Goal: Task Accomplishment & Management: Use online tool/utility

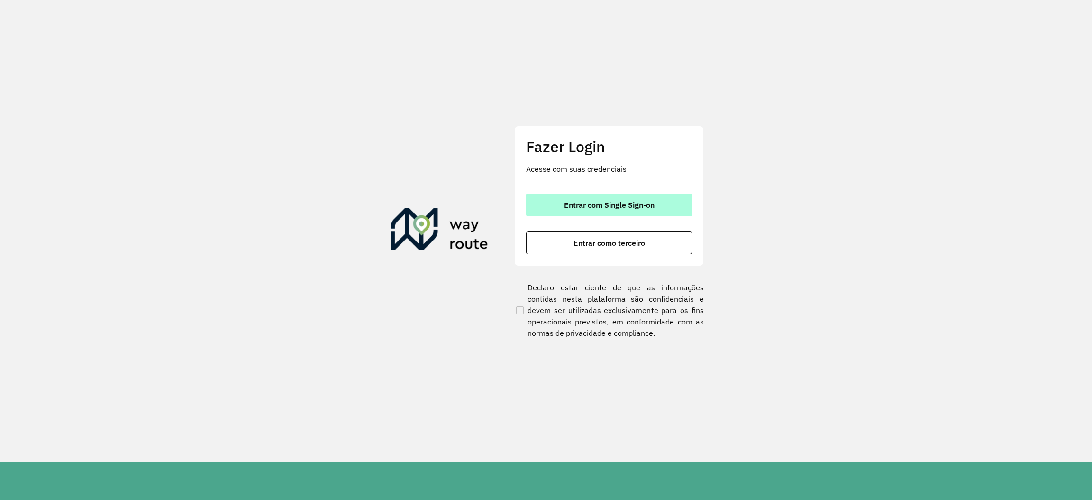
click at [627, 201] on span "Entrar com Single Sign-on" at bounding box center [609, 205] width 91 height 8
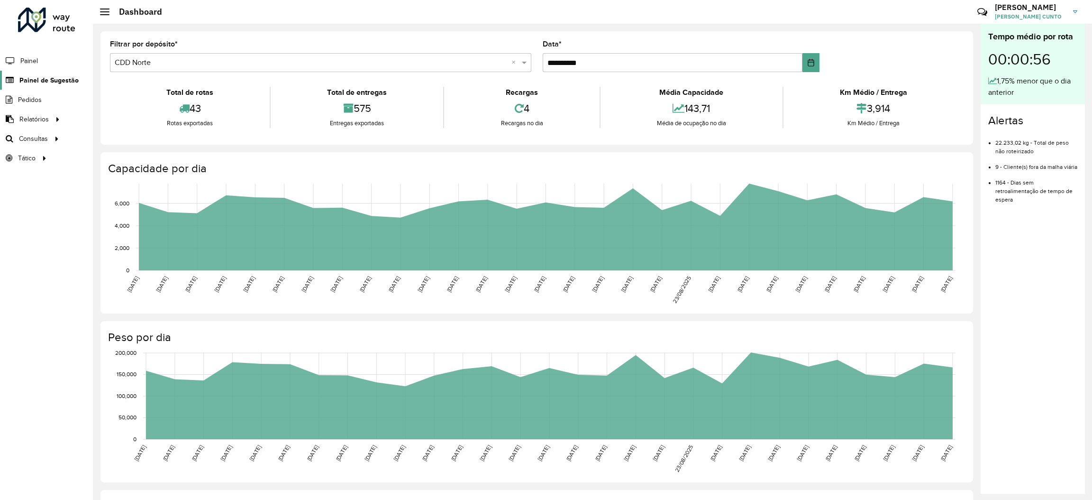
click at [45, 82] on span "Painel de Sugestão" at bounding box center [48, 80] width 59 height 10
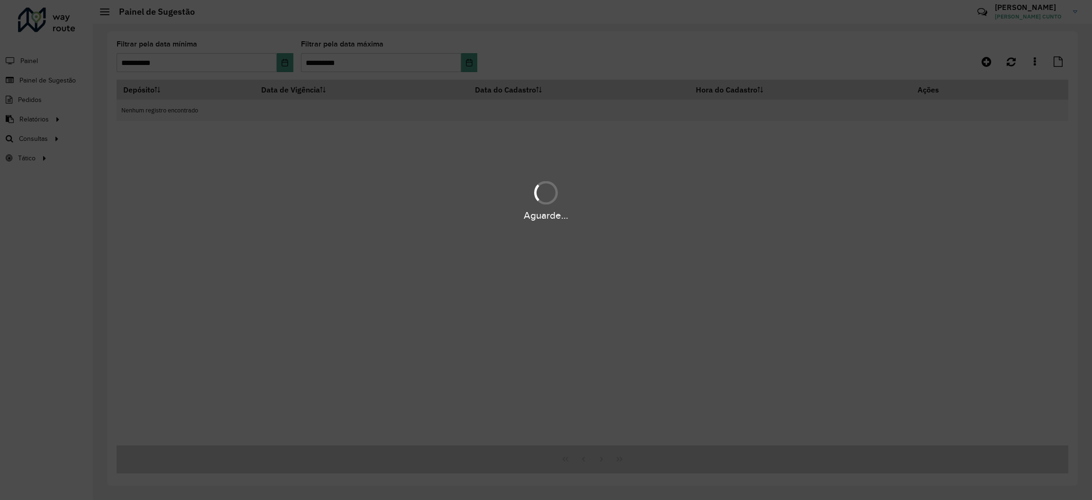
click at [53, 127] on div "Aguarde..." at bounding box center [546, 250] width 1092 height 500
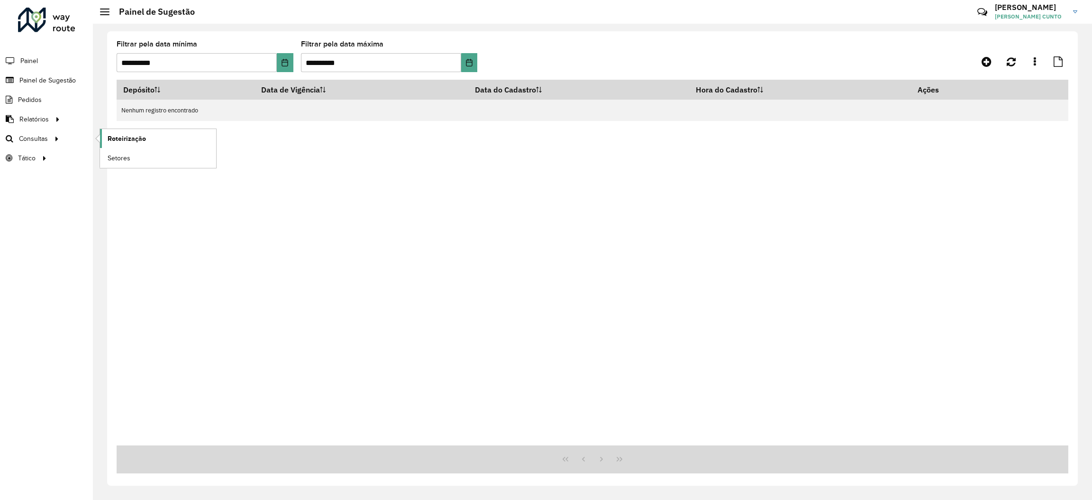
click at [120, 134] on span "Roteirização" at bounding box center [127, 139] width 38 height 10
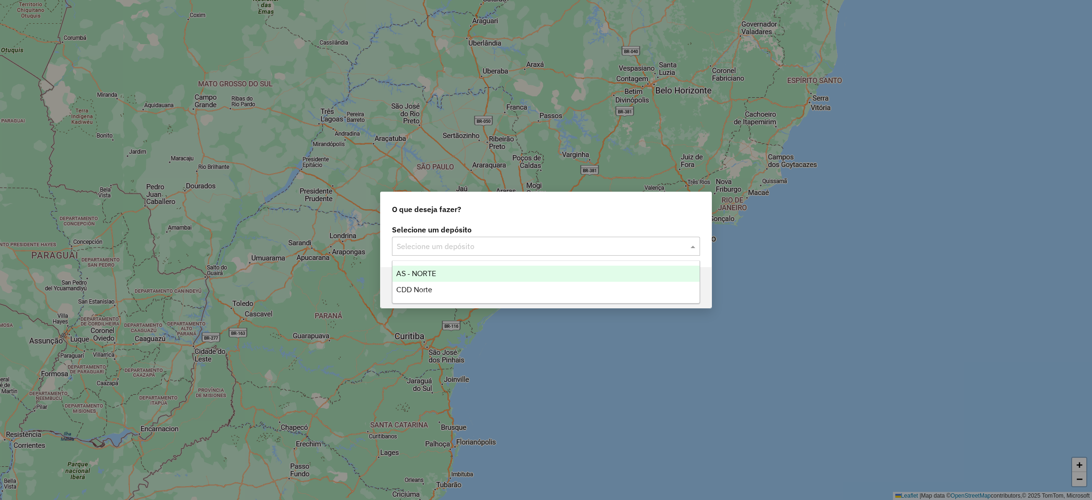
click at [514, 246] on input "text" at bounding box center [537, 246] width 280 height 11
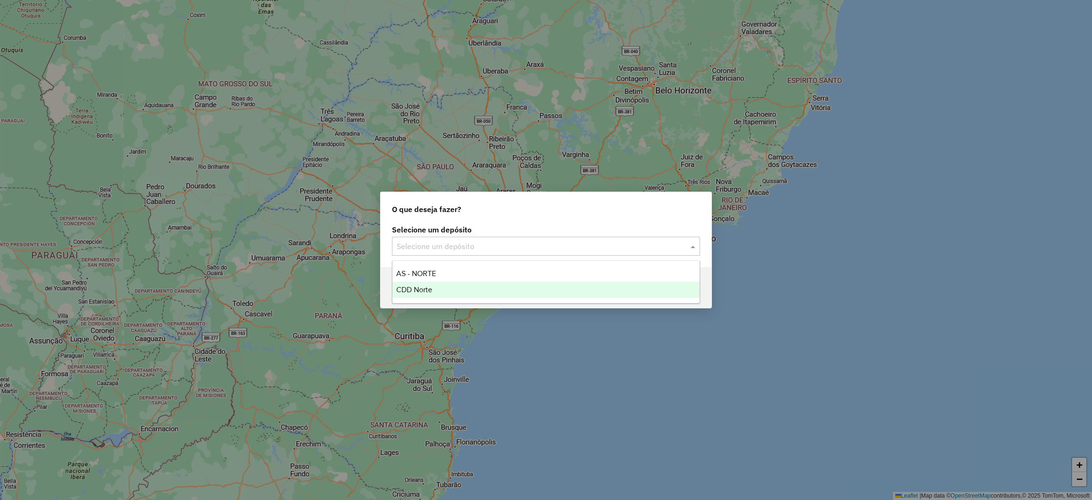
drag, startPoint x: 480, startPoint y: 286, endPoint x: 493, endPoint y: 286, distance: 12.8
click at [481, 286] on div "CDD Norte" at bounding box center [546, 290] width 307 height 16
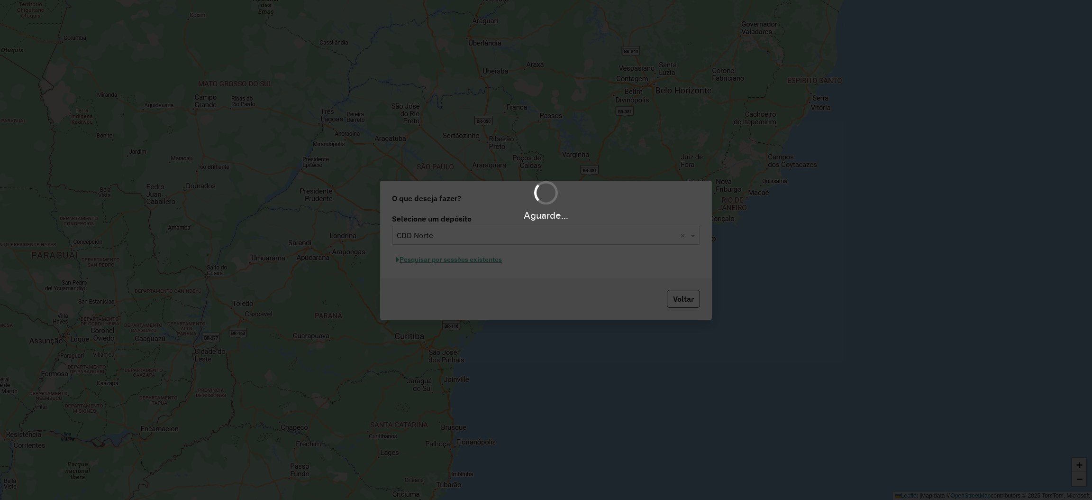
click at [440, 245] on div "Aguarde..." at bounding box center [546, 250] width 1092 height 500
click at [453, 265] on div "Aguarde..." at bounding box center [546, 250] width 1092 height 500
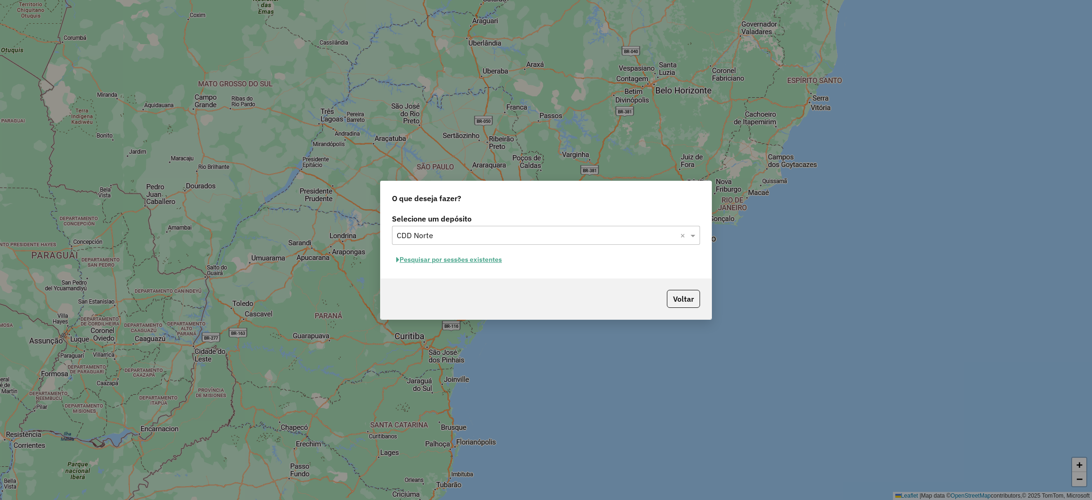
click at [458, 249] on div "Selecione um depósito Selecione um depósito × CDD Norte × Pesquisar por sessões…" at bounding box center [546, 244] width 331 height 67
click at [468, 257] on button "Pesquisar por sessões existentes" at bounding box center [449, 259] width 114 height 15
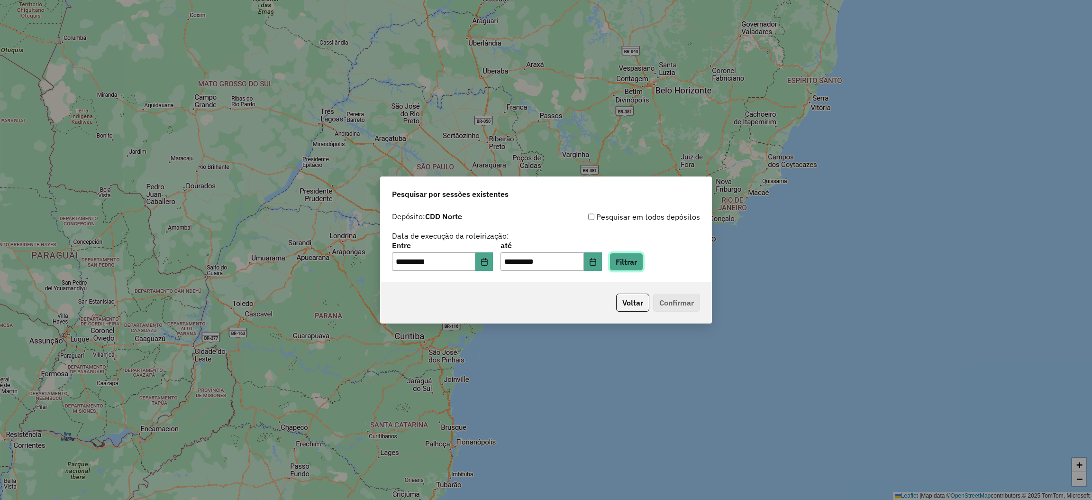
click at [643, 255] on button "Filtrar" at bounding box center [627, 262] width 34 height 18
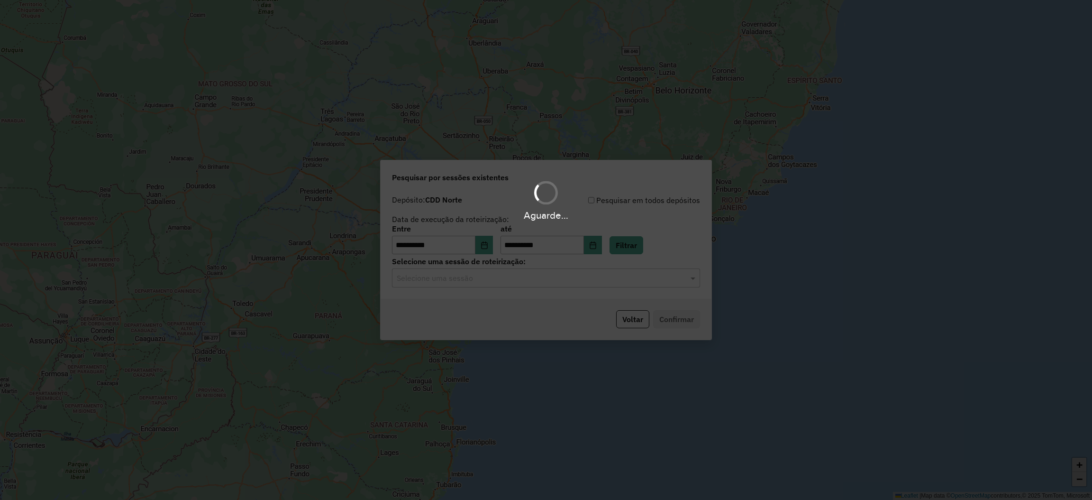
drag, startPoint x: 655, startPoint y: 295, endPoint x: 637, endPoint y: 275, distance: 27.2
click at [653, 295] on hb-app "**********" at bounding box center [546, 250] width 1092 height 500
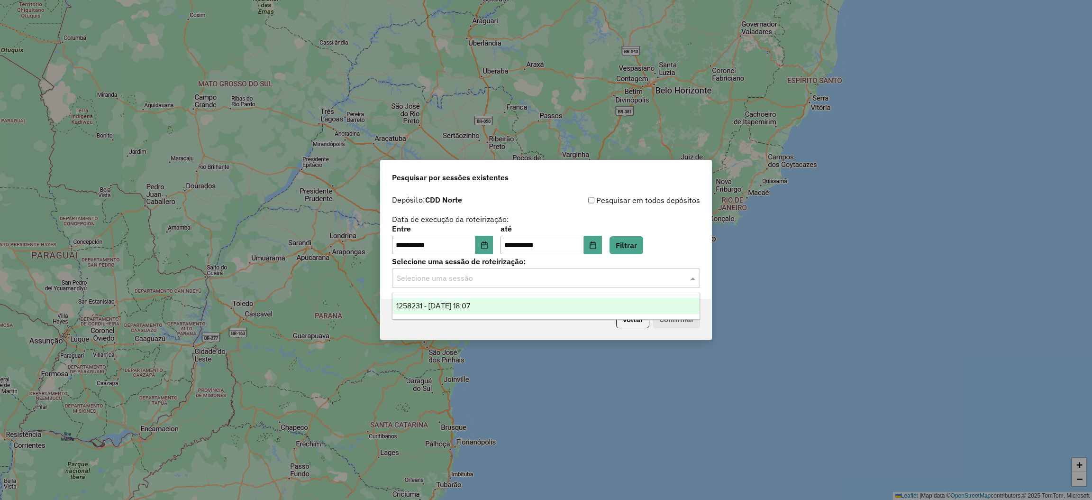
click at [637, 275] on input "text" at bounding box center [537, 278] width 280 height 11
click at [500, 300] on div "1258231 - 03/09/2025 18:07" at bounding box center [546, 306] width 307 height 16
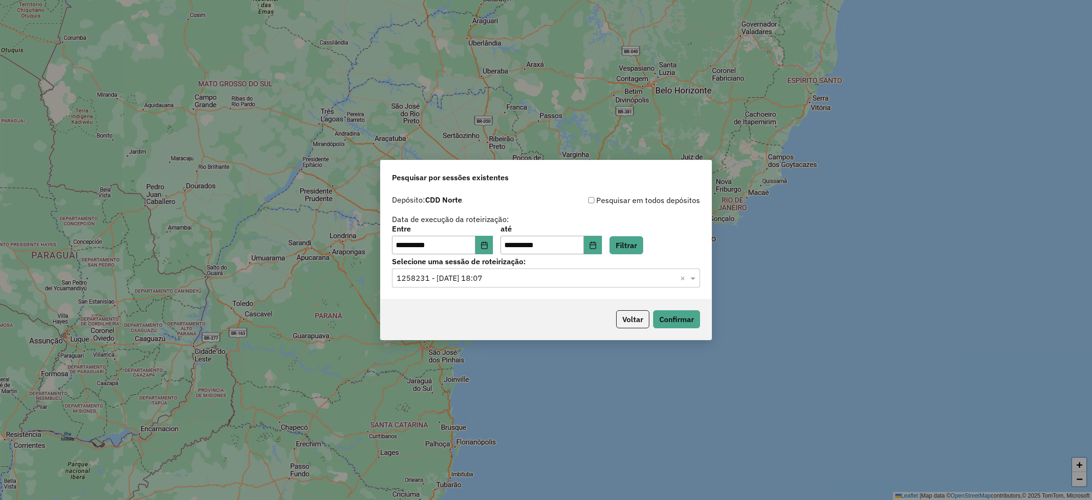
click at [700, 323] on div "Voltar Confirmar" at bounding box center [546, 319] width 331 height 41
click at [698, 326] on button "Confirmar" at bounding box center [676, 319] width 47 height 18
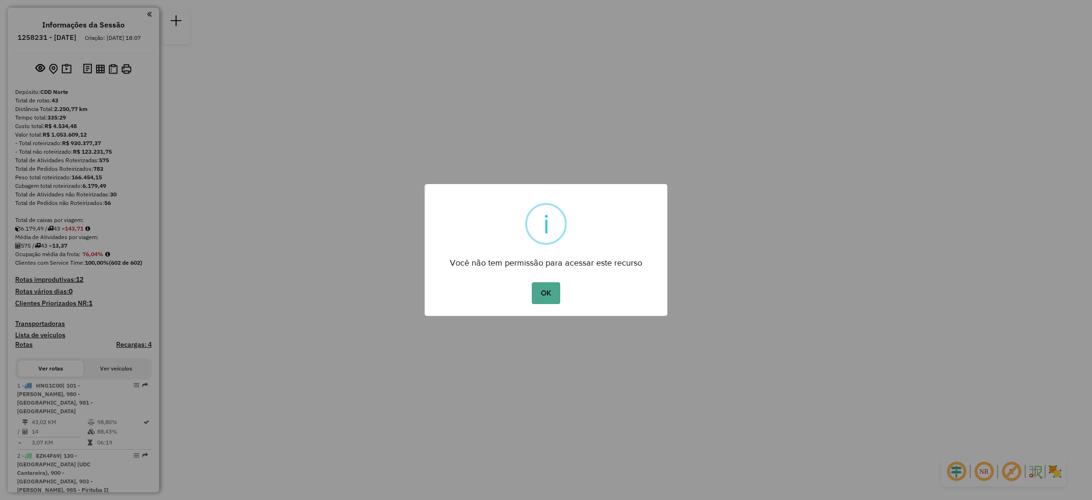
click at [560, 295] on div "OK No Cancel" at bounding box center [546, 293] width 243 height 27
click at [554, 295] on button "OK" at bounding box center [546, 293] width 28 height 22
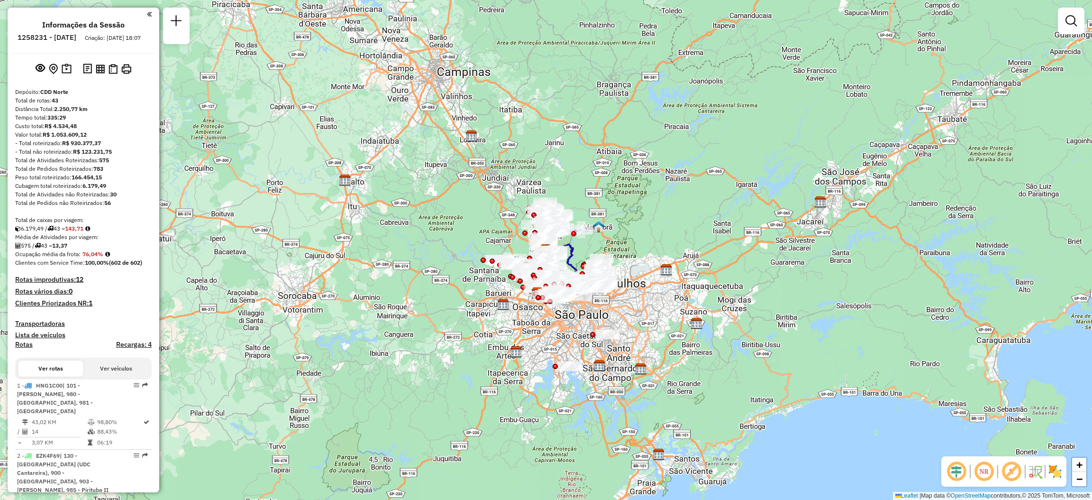
scroll to position [595, 0]
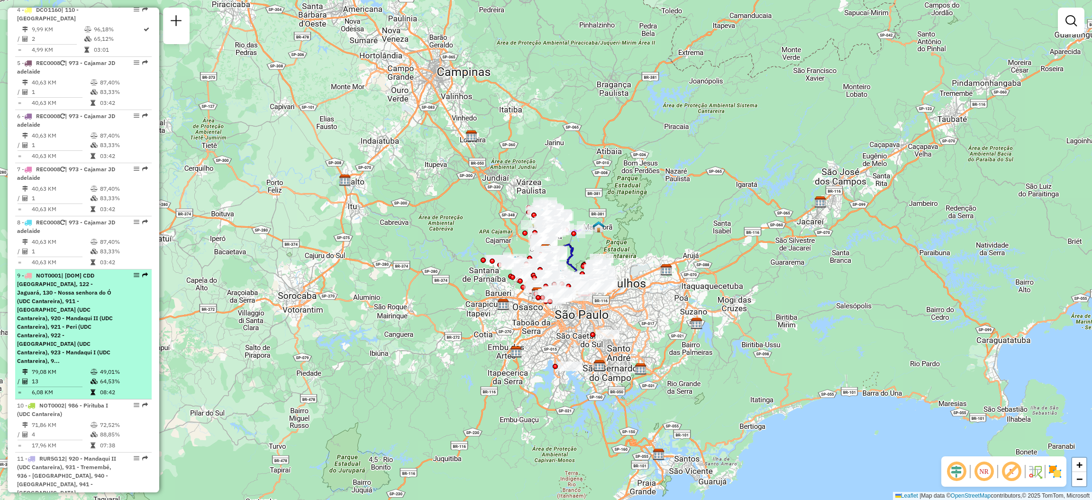
click at [142, 272] on em at bounding box center [145, 275] width 6 height 6
select select "**********"
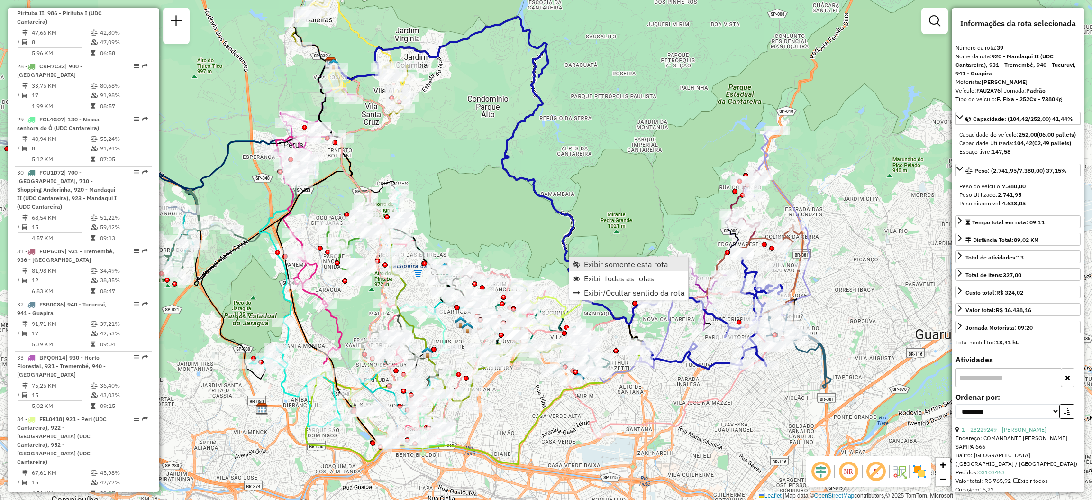
scroll to position [2741, 0]
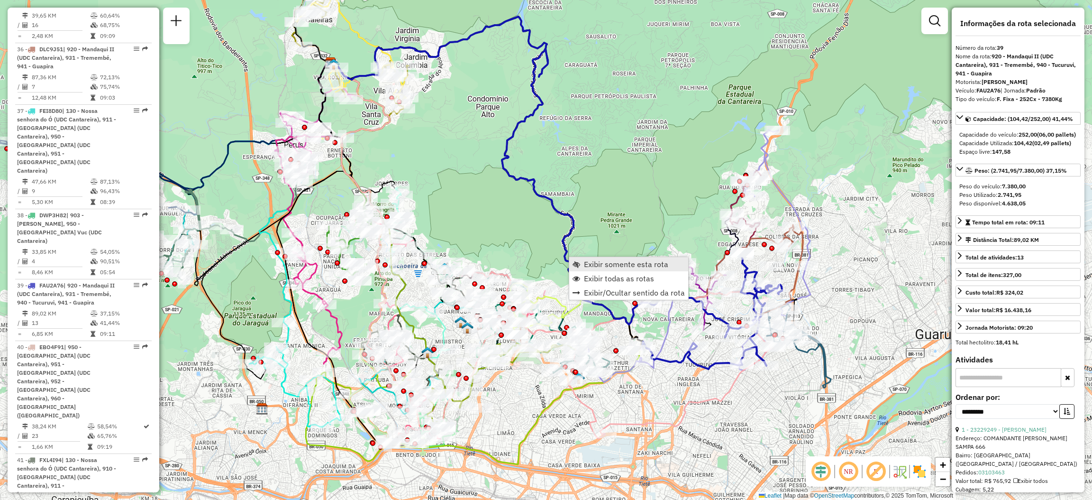
click at [584, 262] on span "Exibir somente esta rota" at bounding box center [626, 264] width 84 height 8
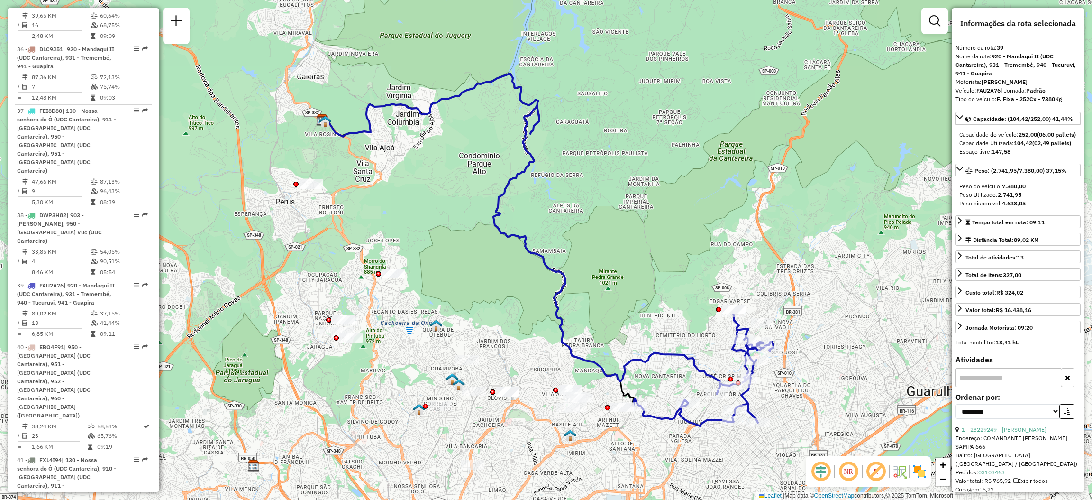
scroll to position [595, 0]
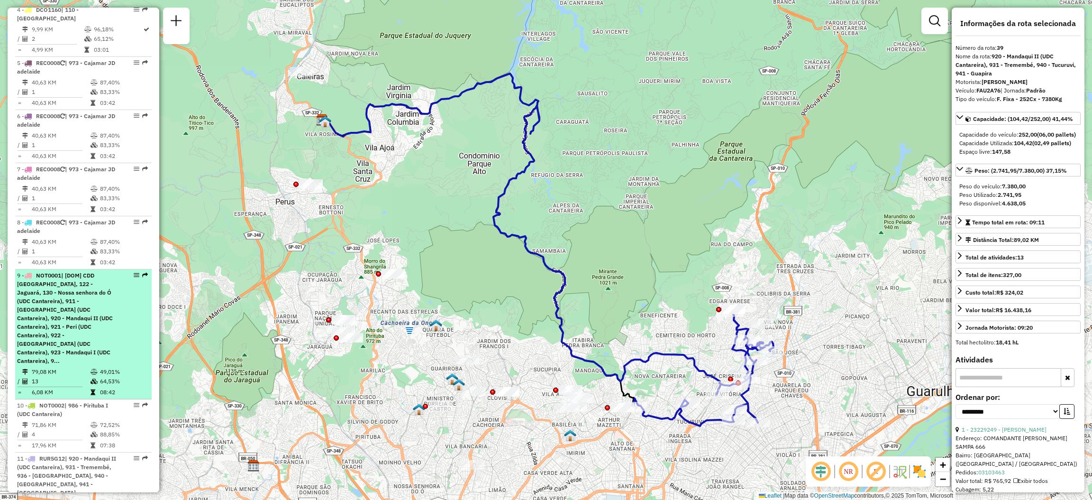
click at [141, 271] on div "9 - NOT0001 | [DOM] CDD São Paulo, 122 - Jaguará, 130 - Nossa senhora do Ó (UDC…" at bounding box center [83, 318] width 133 height 94
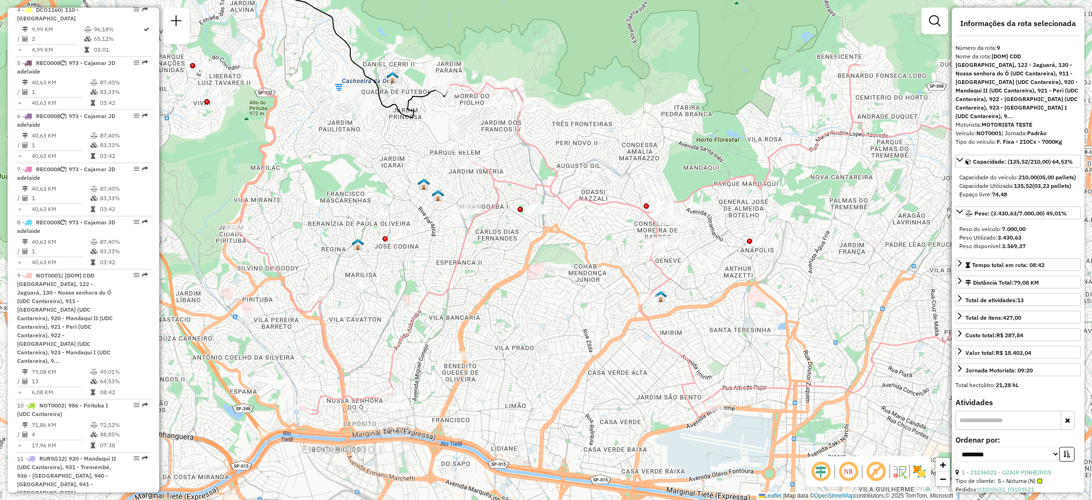
drag, startPoint x: 540, startPoint y: 362, endPoint x: 568, endPoint y: 298, distance: 70.0
click at [534, 322] on div "Janela de atendimento Grade de atendimento Capacidade Transportadoras Veículos …" at bounding box center [546, 250] width 1092 height 500
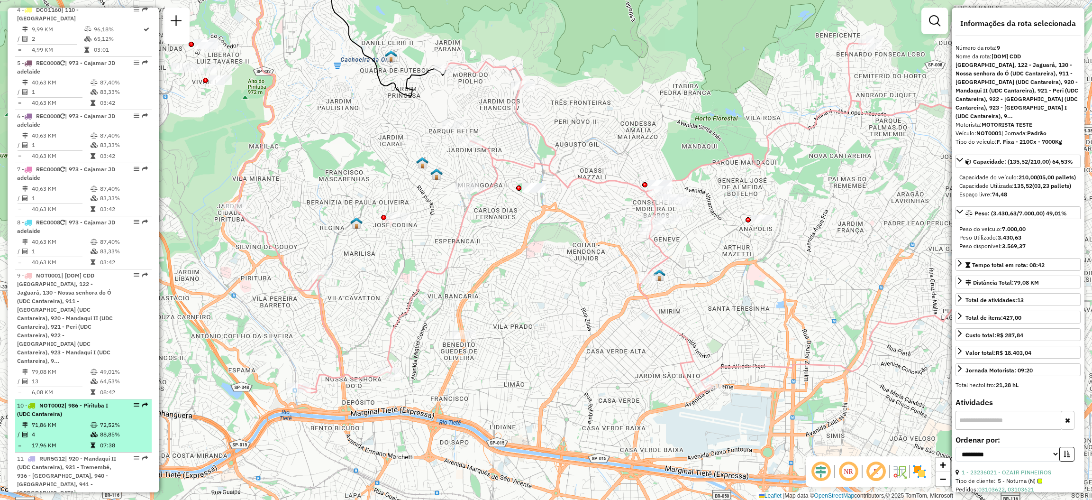
click at [141, 401] on div "10 - NOT0002 | 986 - Pirituba I (UDC Cantareira)" at bounding box center [83, 409] width 133 height 17
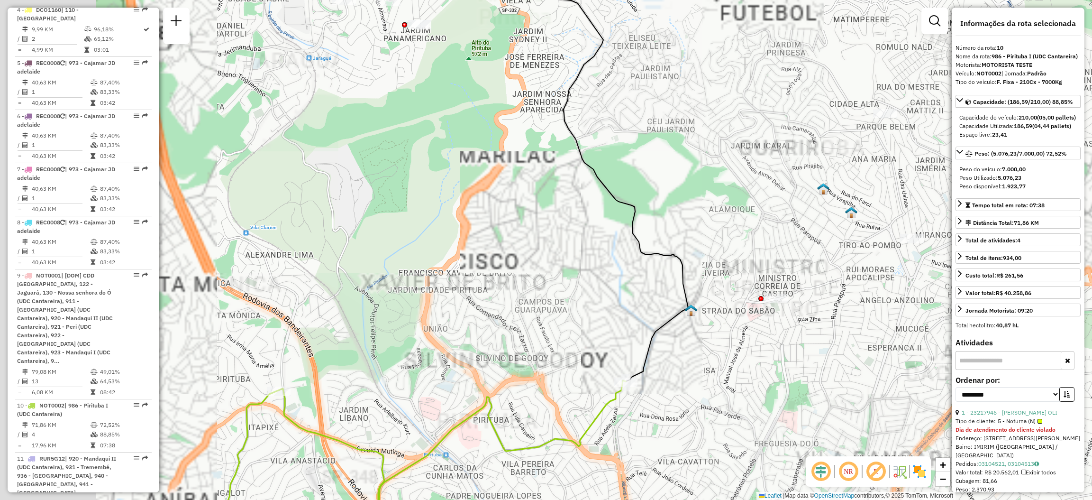
drag, startPoint x: 483, startPoint y: 366, endPoint x: 742, endPoint y: 310, distance: 265.3
click at [742, 314] on div "Janela de atendimento Grade de atendimento Capacidade Transportadoras Veículos …" at bounding box center [546, 250] width 1092 height 500
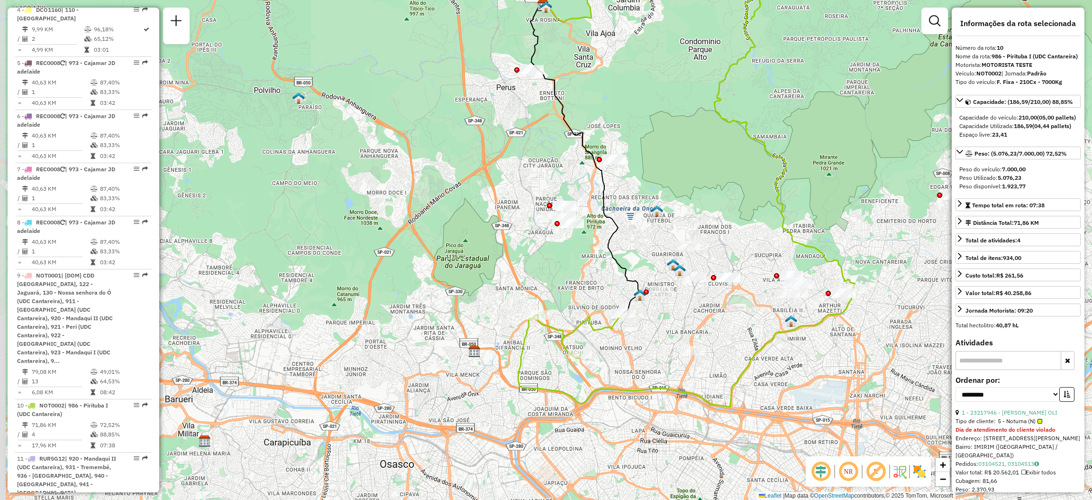
drag, startPoint x: 603, startPoint y: 275, endPoint x: 636, endPoint y: 256, distance: 38.4
click at [630, 257] on div "Janela de atendimento Grade de atendimento Capacidade Transportadoras Veículos …" at bounding box center [546, 250] width 1092 height 500
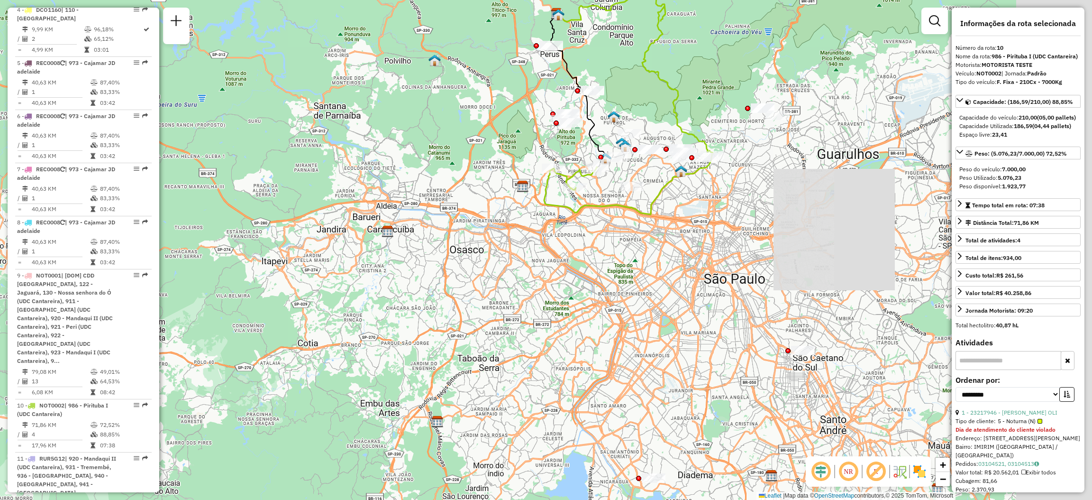
drag, startPoint x: 737, startPoint y: 233, endPoint x: 633, endPoint y: 245, distance: 104.5
click at [633, 252] on div "Janela de atendimento Grade de atendimento Capacidade Transportadoras Veículos …" at bounding box center [546, 250] width 1092 height 500
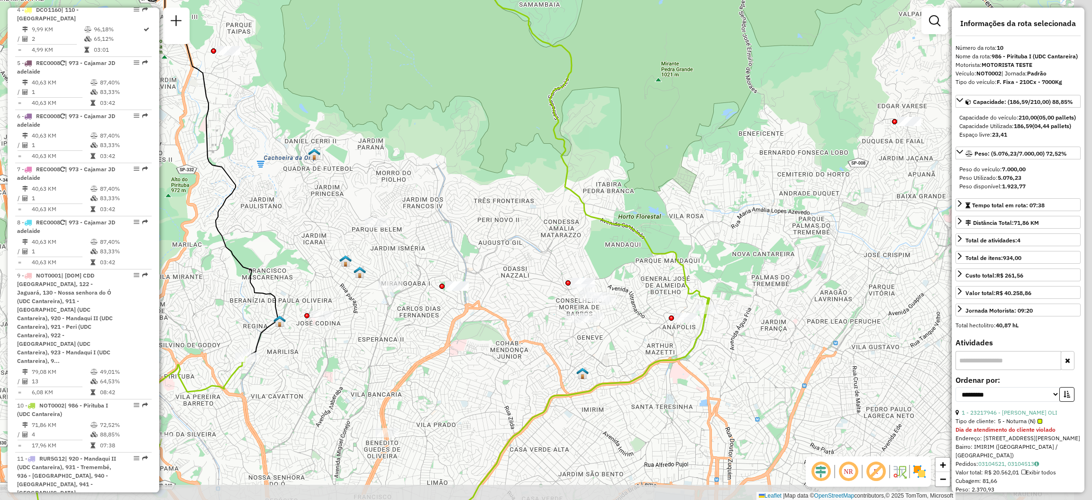
drag, startPoint x: 724, startPoint y: 224, endPoint x: 599, endPoint y: 191, distance: 129.5
click at [599, 191] on div "Janela de atendimento Grade de atendimento Capacidade Transportadoras Veículos …" at bounding box center [546, 250] width 1092 height 500
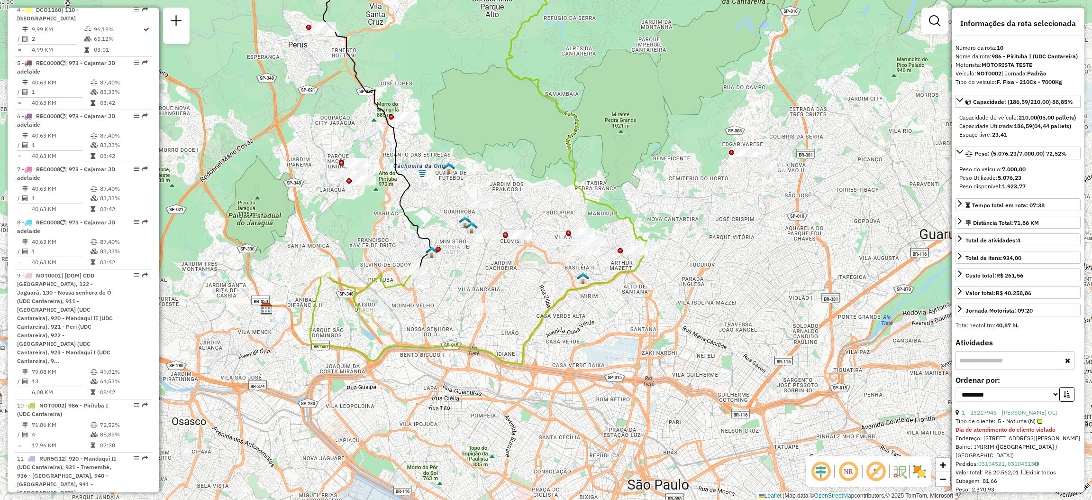
drag, startPoint x: 692, startPoint y: 301, endPoint x: 670, endPoint y: 289, distance: 24.8
click at [670, 289] on div "Janela de atendimento Grade de atendimento Capacidade Transportadoras Veículos …" at bounding box center [546, 250] width 1092 height 500
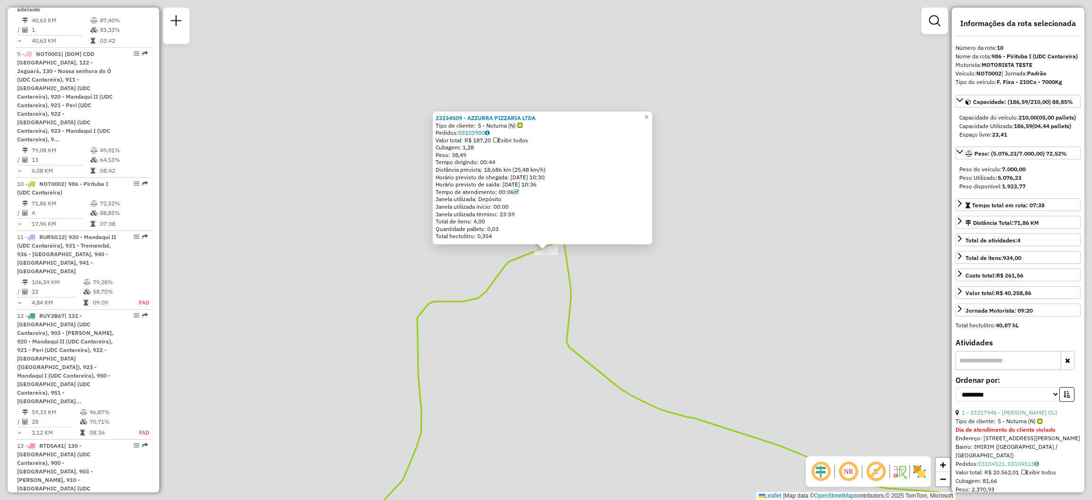
scroll to position [935, 0]
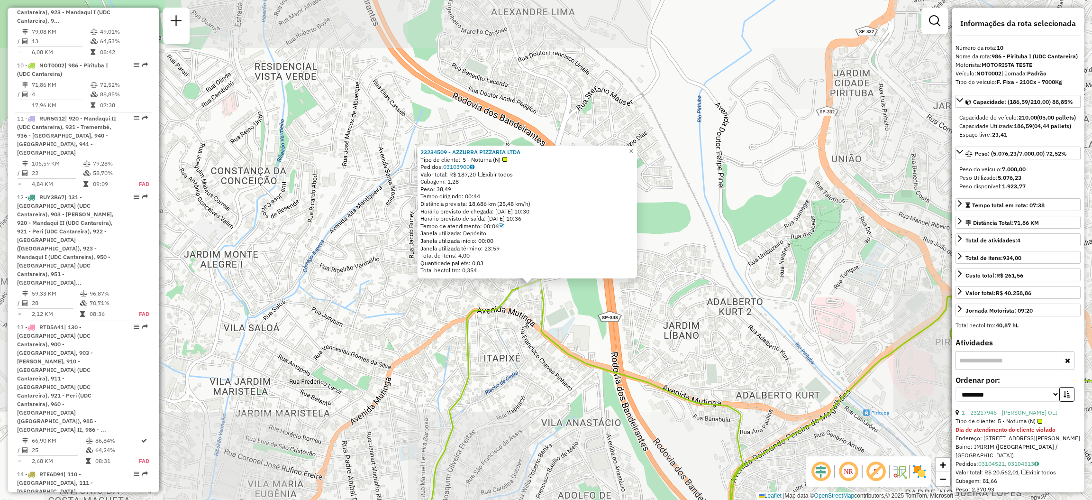
drag, startPoint x: 640, startPoint y: 331, endPoint x: 503, endPoint y: 293, distance: 141.8
click at [497, 294] on div "23234509 - AZZURRA PIZZARIA LTDA Tipo de cliente: 5 - Noturna (N) Pedidos: 0310…" at bounding box center [546, 250] width 1092 height 500
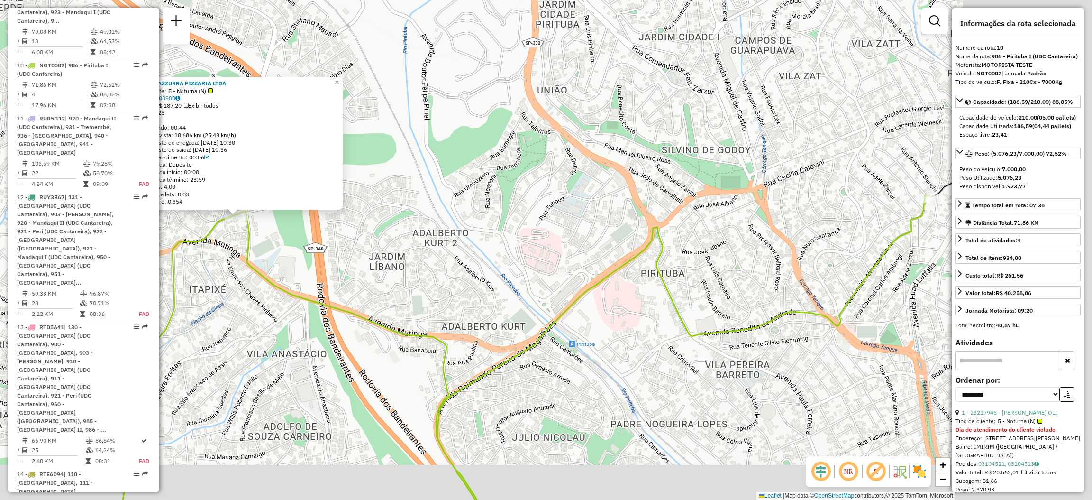
drag, startPoint x: 592, startPoint y: 322, endPoint x: 468, endPoint y: 279, distance: 131.7
click at [468, 280] on div "23234509 - AZZURRA PIZZARIA LTDA Tipo de cliente: 5 - Noturna (N) Pedidos: 0310…" at bounding box center [546, 250] width 1092 height 500
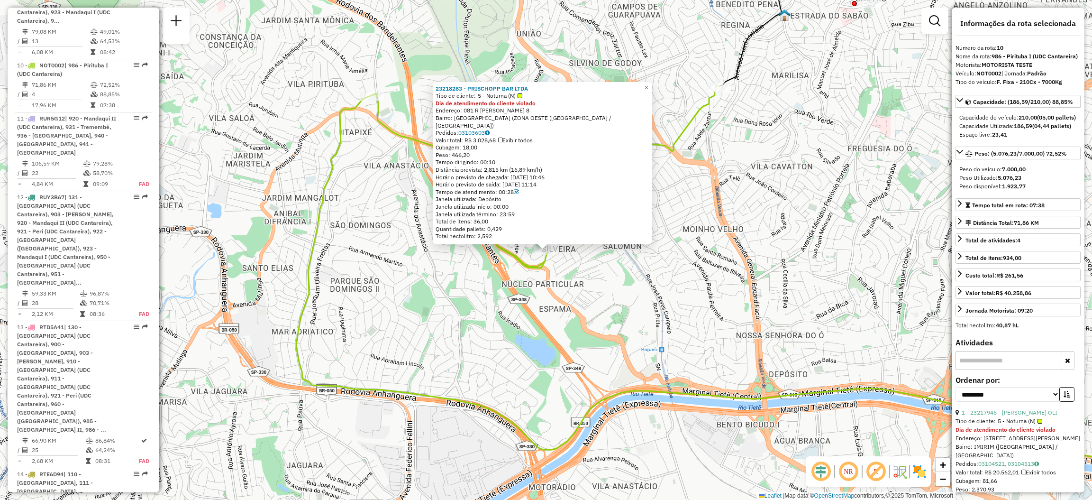
click at [720, 104] on div "23218283 - PRISCHOPP BAR LTDA Tipo de cliente: 5 - Noturna (N) Dia de atendimen…" at bounding box center [546, 250] width 1092 height 500
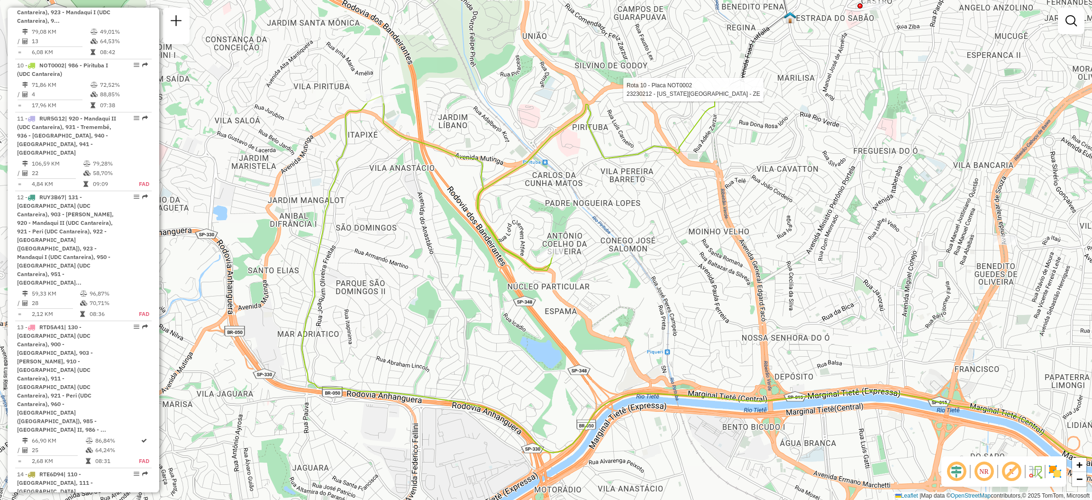
select select "**********"
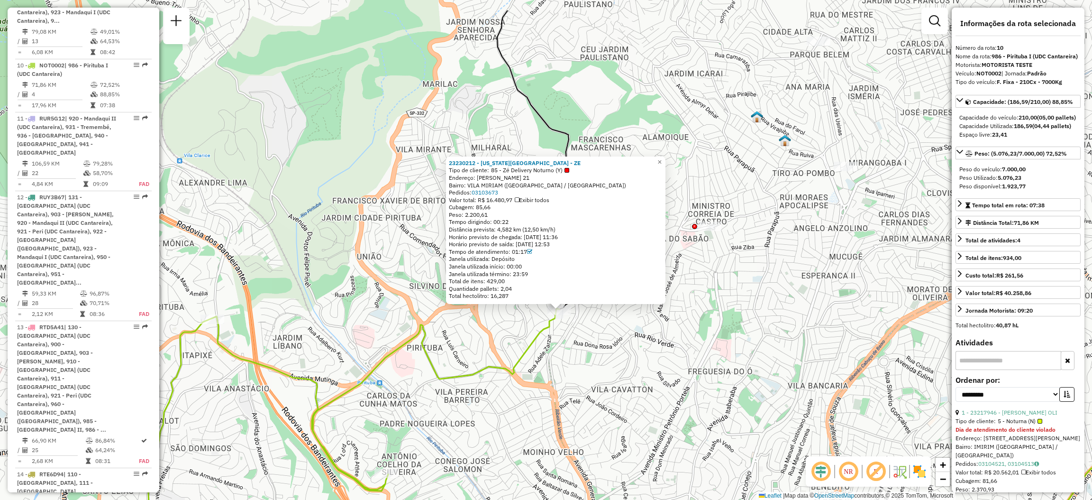
drag, startPoint x: 623, startPoint y: 315, endPoint x: 519, endPoint y: 195, distance: 159.6
click at [630, 363] on div "23230212 - FLORIDA DRIN KS - ZE Tipo de cliente: 85 - Zé Delivery Noturno (Y) E…" at bounding box center [546, 250] width 1092 height 500
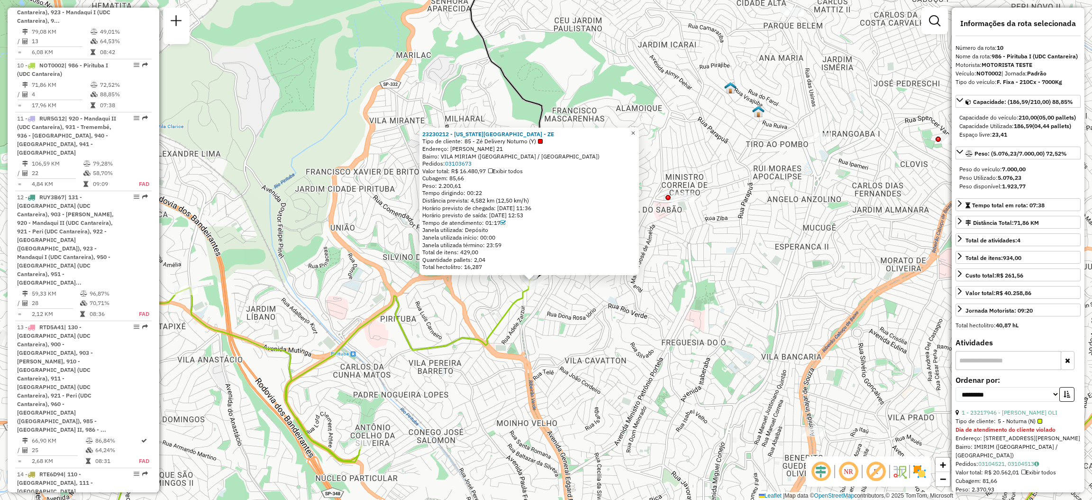
click at [635, 129] on span "×" at bounding box center [633, 133] width 4 height 8
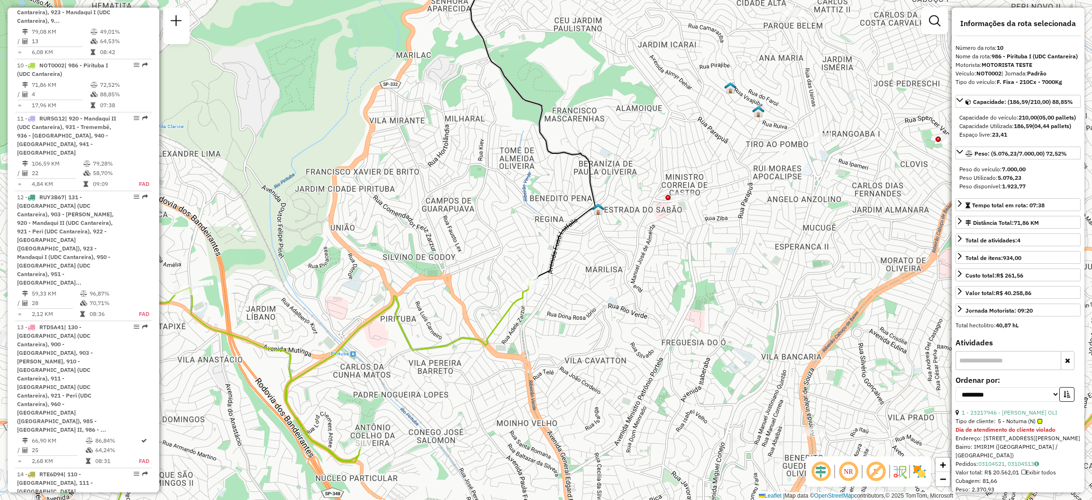
scroll to position [595, 0]
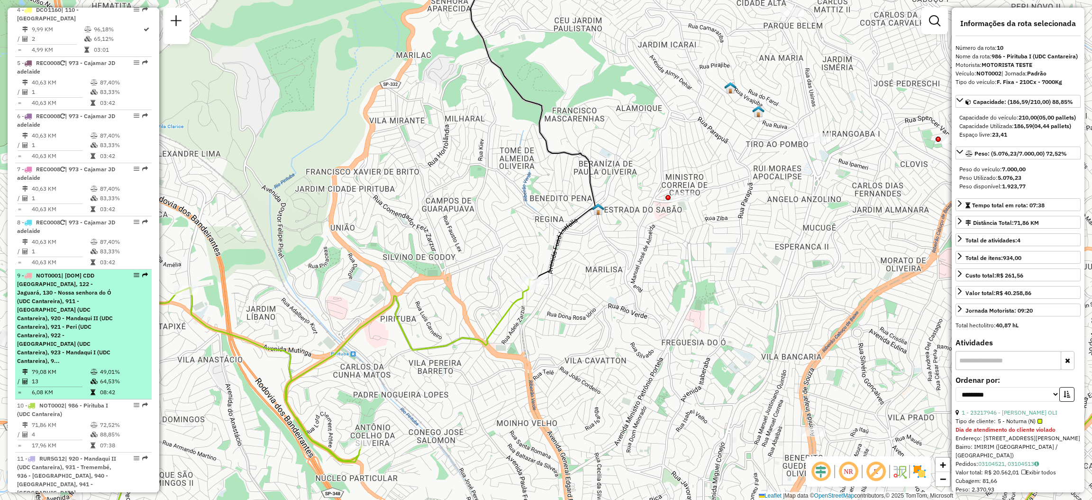
click at [143, 272] on em at bounding box center [145, 275] width 6 height 6
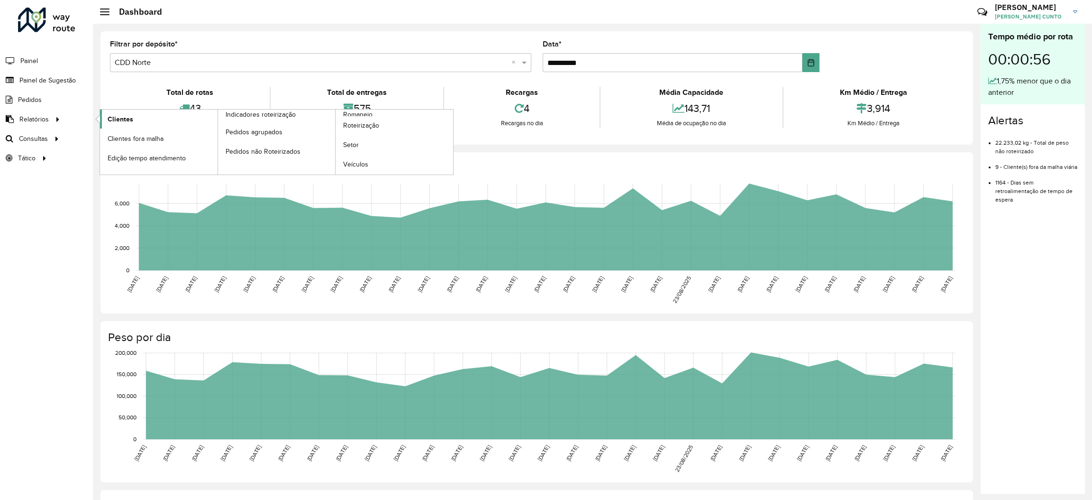
click at [123, 113] on link "Clientes" at bounding box center [159, 119] width 118 height 19
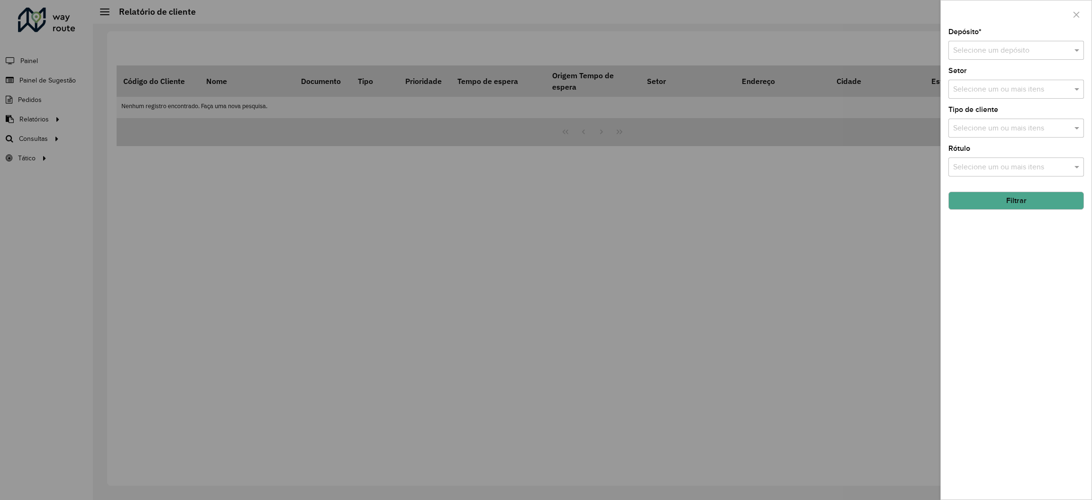
click at [944, 47] on div "Depósito * Selecione um depósito Setor Selecione um ou mais itens Tipo de clien…" at bounding box center [1016, 263] width 151 height 471
click at [945, 55] on div "Depósito * Selecione um depósito Setor Selecione um ou mais itens Tipo de clien…" at bounding box center [1016, 263] width 151 height 471
click at [951, 55] on div at bounding box center [1017, 51] width 136 height 12
click at [963, 104] on ng-dropdown-panel "AS - NORTE CDD Norte" at bounding box center [1017, 86] width 136 height 43
click at [965, 100] on div "CDD Norte" at bounding box center [1016, 94] width 135 height 16
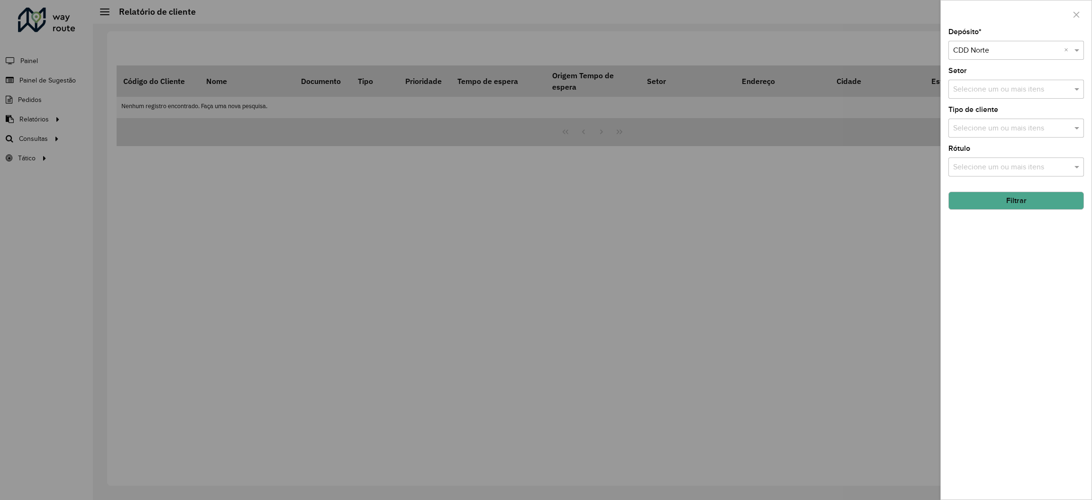
drag, startPoint x: 1014, startPoint y: 200, endPoint x: 998, endPoint y: 200, distance: 16.1
click at [1013, 200] on button "Filtrar" at bounding box center [1017, 201] width 136 height 18
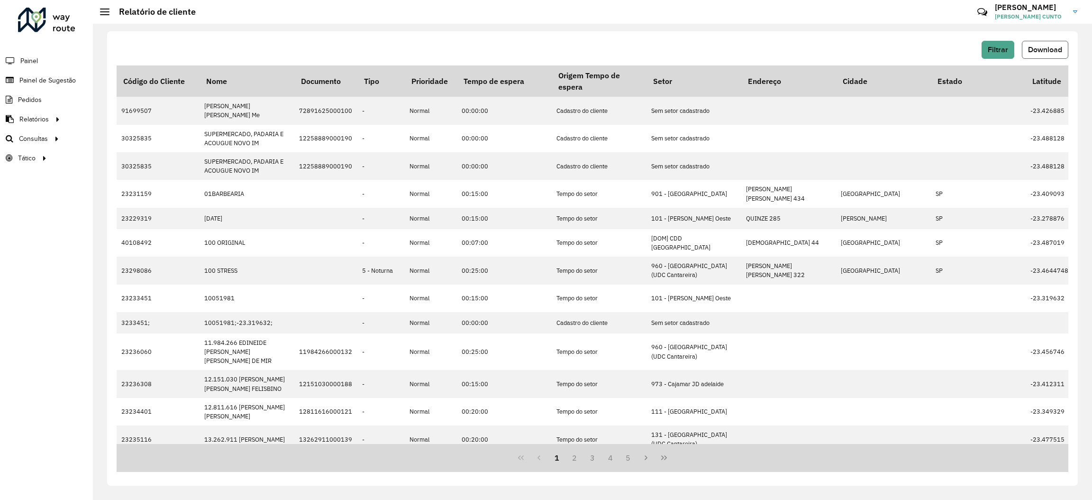
click at [1047, 46] on span "Download" at bounding box center [1045, 50] width 34 height 8
